Goal: Task Accomplishment & Management: Manage account settings

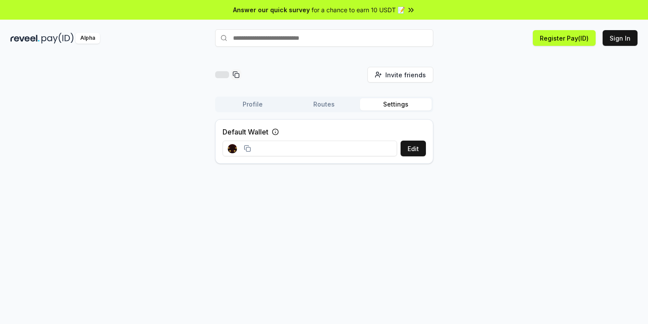
click at [293, 152] on input at bounding box center [310, 149] width 175 height 16
click at [296, 150] on input at bounding box center [310, 149] width 175 height 16
click at [320, 106] on button "Routes" at bounding box center [325, 104] width 72 height 12
click at [258, 104] on button "Profile" at bounding box center [253, 104] width 72 height 12
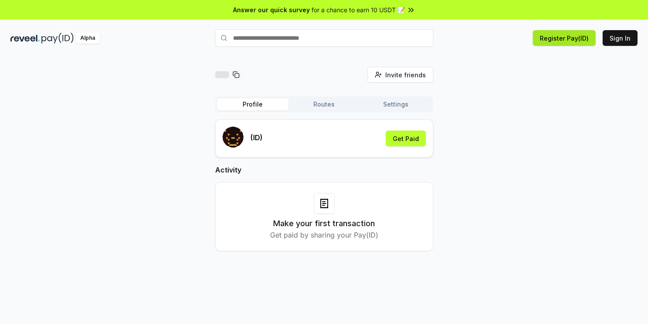
click at [555, 38] on button "Register Pay(ID)" at bounding box center [564, 38] width 63 height 16
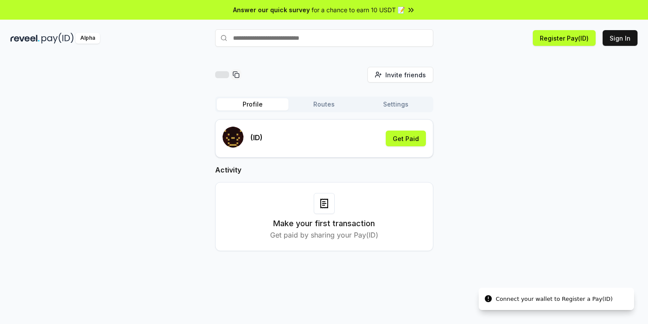
click at [559, 297] on div "Connect your wallet to Register a Pay(ID)" at bounding box center [554, 299] width 117 height 9
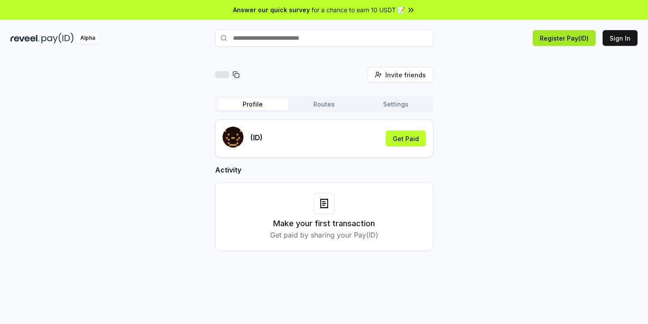
click at [565, 41] on button "Register Pay(ID)" at bounding box center [564, 38] width 63 height 16
click at [98, 40] on div "Alpha" at bounding box center [88, 38] width 24 height 11
click at [92, 40] on div "Alpha" at bounding box center [88, 38] width 24 height 11
click at [405, 138] on button "Get Paid" at bounding box center [406, 139] width 40 height 16
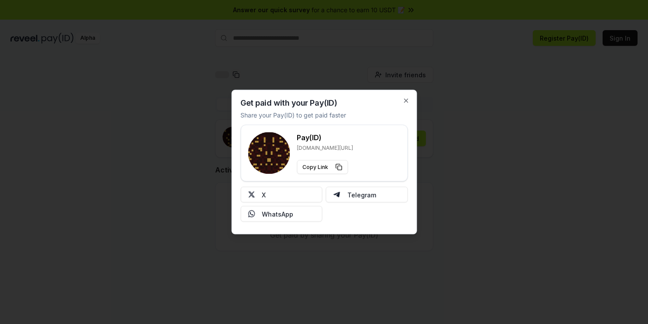
click at [402, 100] on div "Get paid with your Pay(ID) Share your Pay(ID) to get paid faster Pay(ID) [DOMAI…" at bounding box center [324, 162] width 186 height 145
click at [406, 100] on icon "button" at bounding box center [405, 100] width 3 height 3
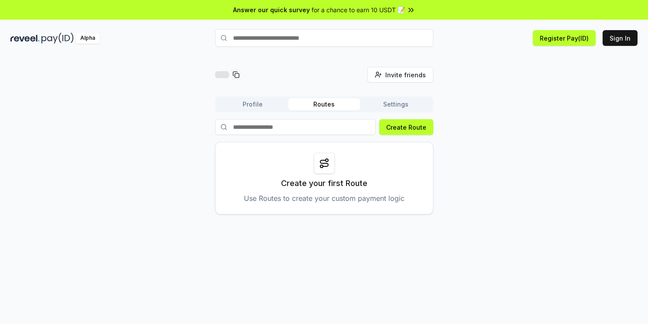
click at [324, 108] on button "Routes" at bounding box center [325, 104] width 72 height 12
click at [392, 109] on button "Settings" at bounding box center [396, 104] width 72 height 12
